Goal: Task Accomplishment & Management: Manage account settings

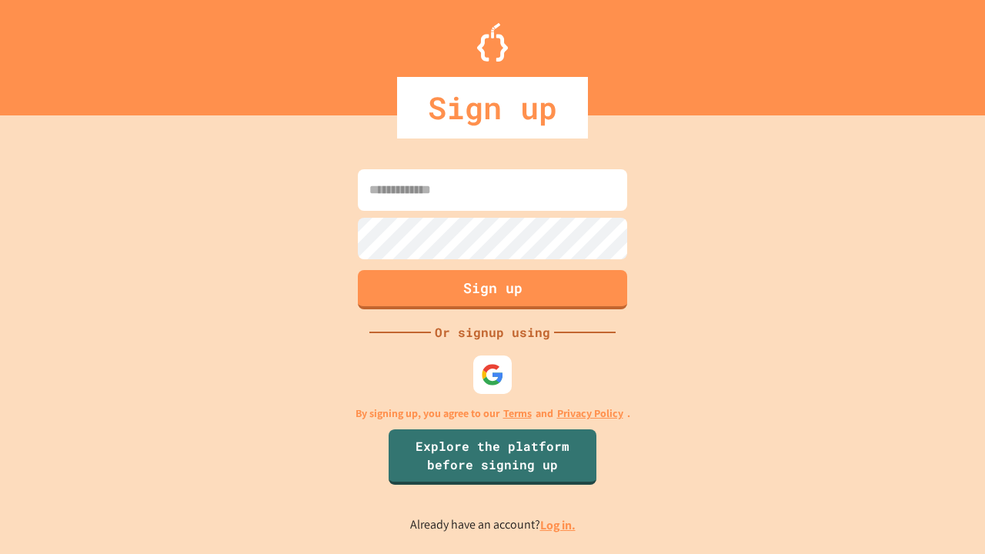
click at [559, 525] on link "Log in." at bounding box center [557, 525] width 35 height 16
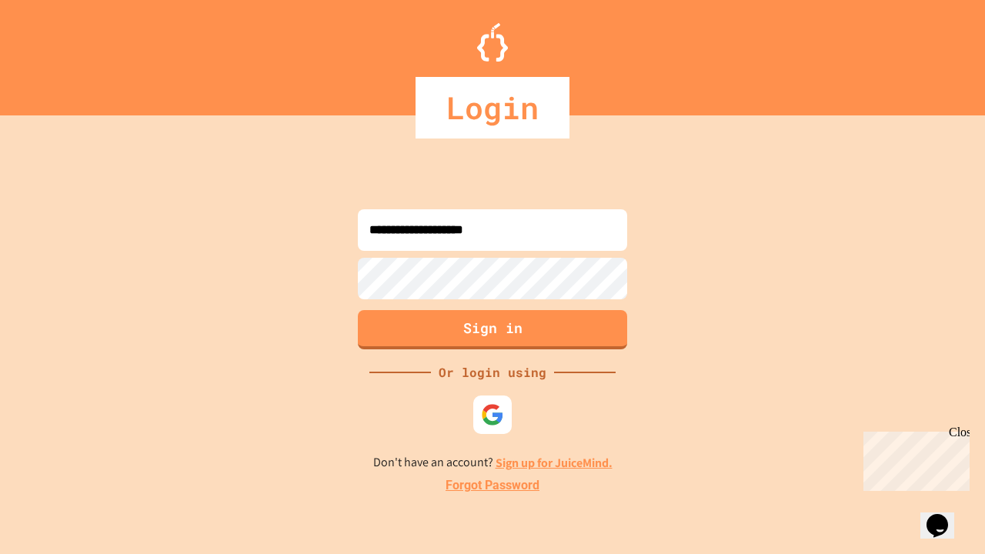
type input "**********"
